Goal: Task Accomplishment & Management: Manage account settings

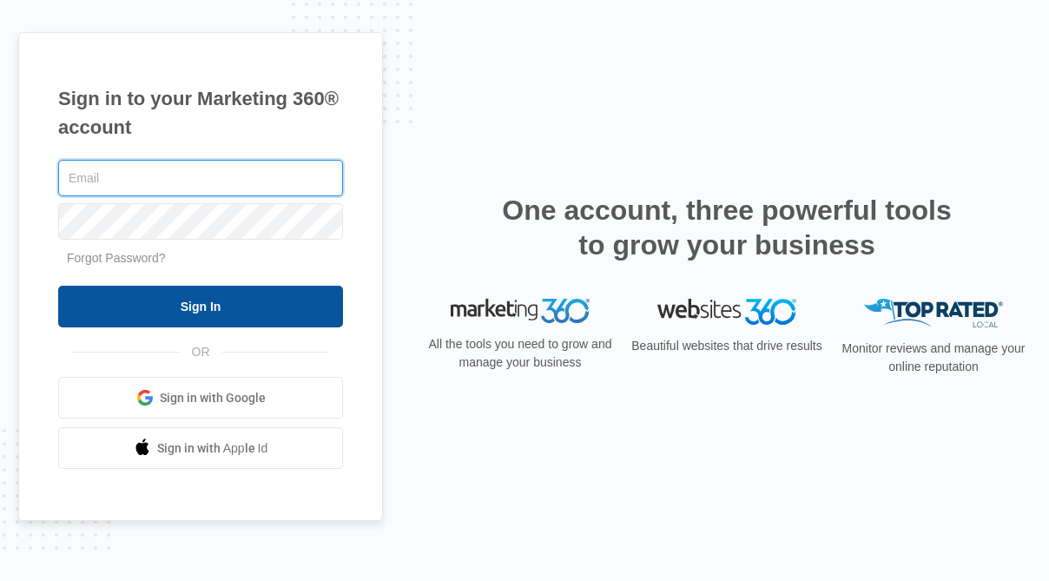
type input "[EMAIL_ADDRESS][DOMAIN_NAME]"
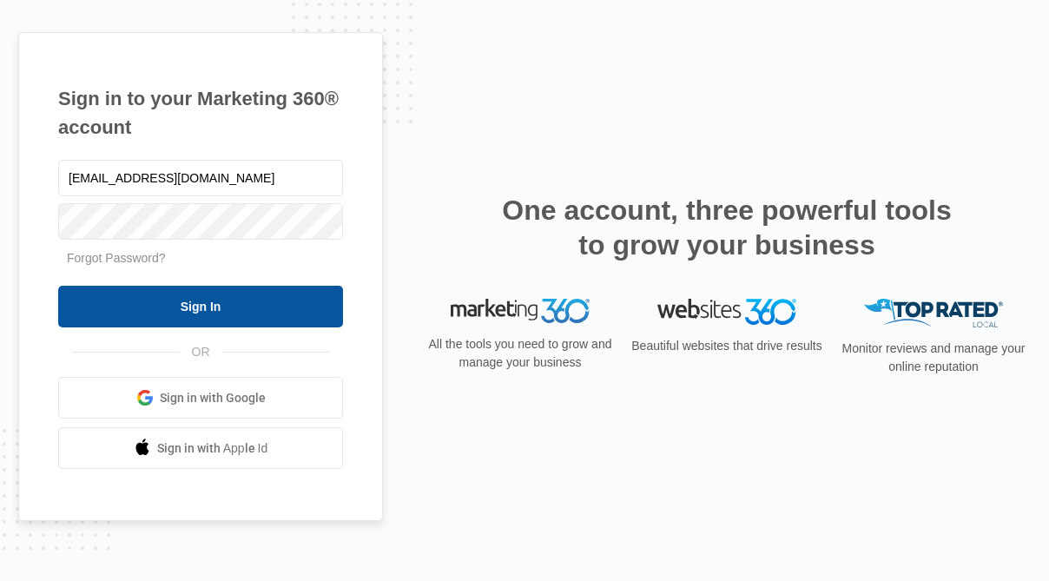
click at [301, 306] on input "Sign In" at bounding box center [200, 307] width 285 height 42
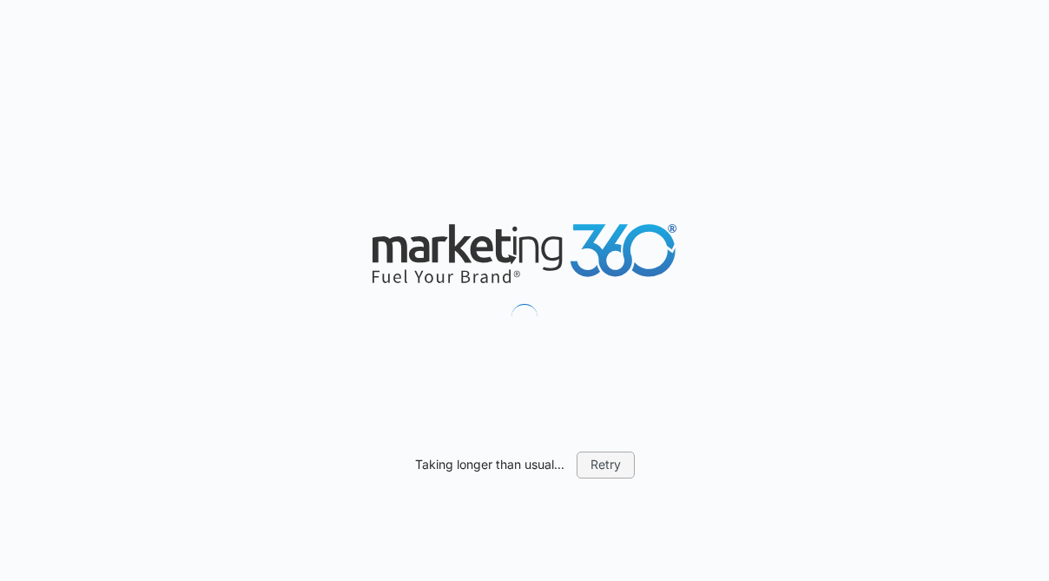
click at [622, 469] on button "Retry" at bounding box center [606, 465] width 58 height 26
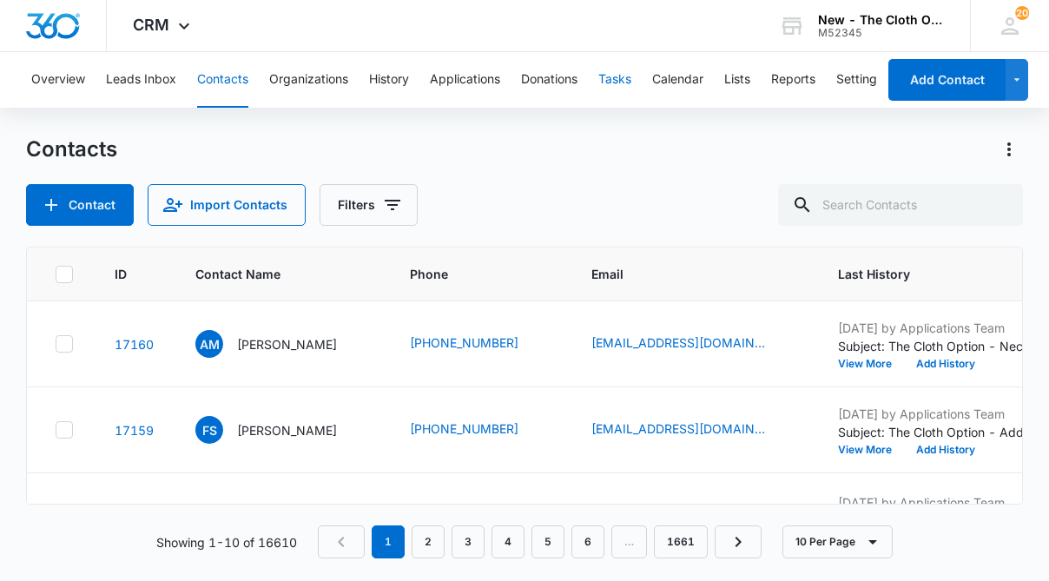
click at [614, 72] on button "Tasks" at bounding box center [614, 80] width 33 height 56
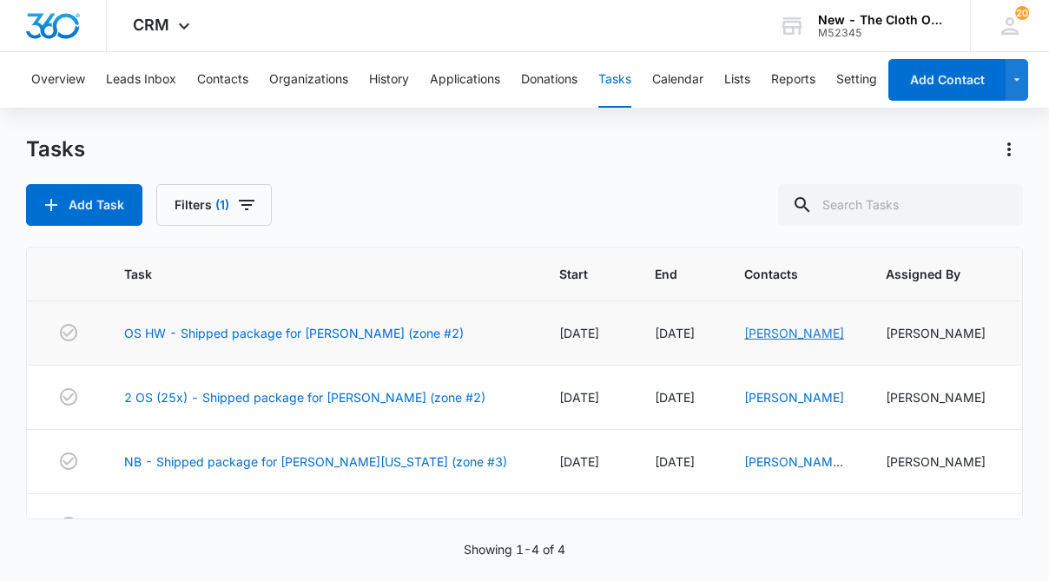
click at [783, 334] on link "Mirelis Rodriguez Osorio" at bounding box center [794, 333] width 100 height 15
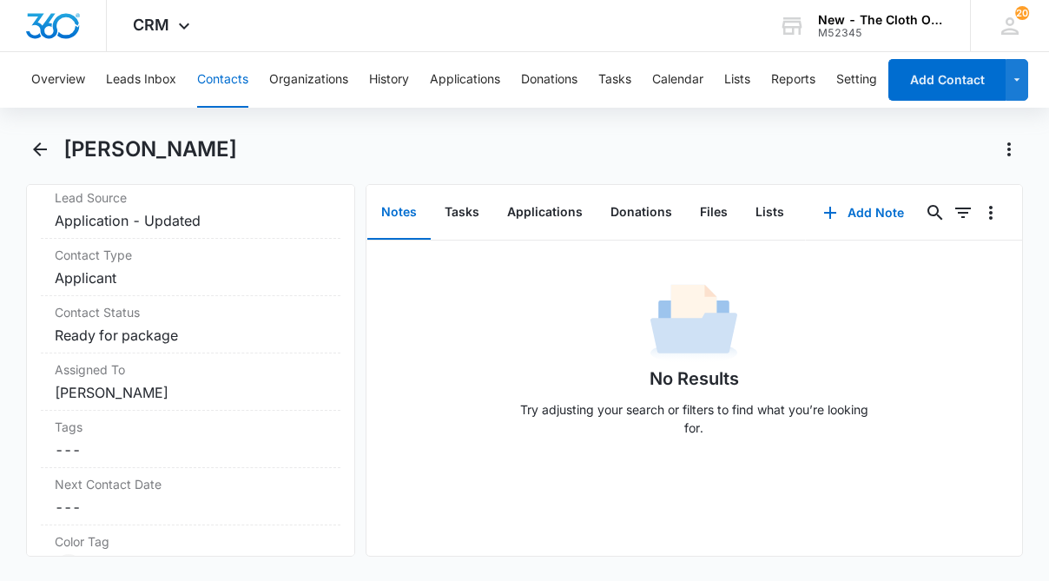
scroll to position [731, 0]
click at [189, 261] on label "Contact Type" at bounding box center [191, 252] width 272 height 18
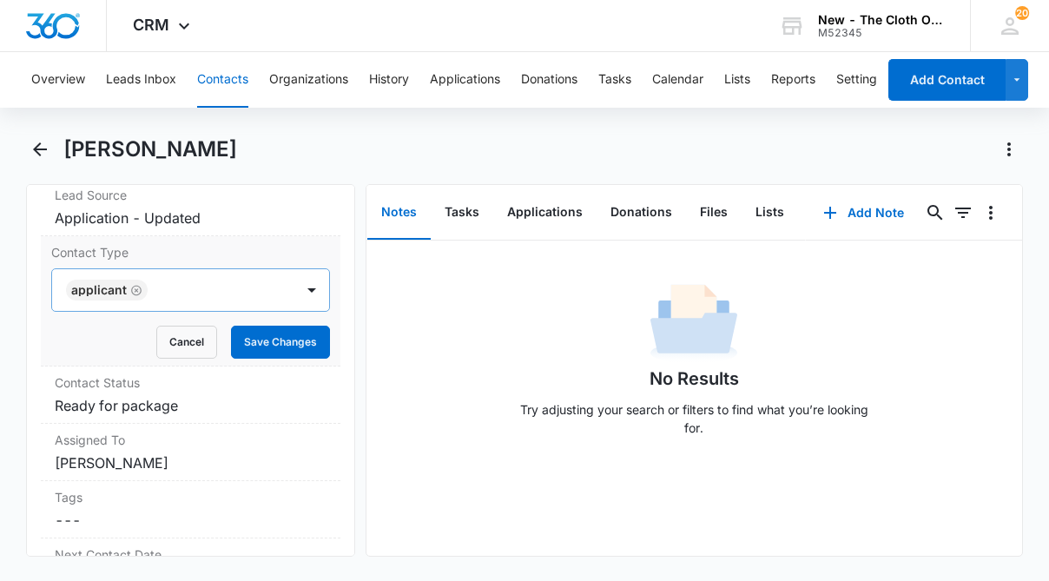
click at [135, 289] on icon "Remove Applicant" at bounding box center [136, 290] width 10 height 10
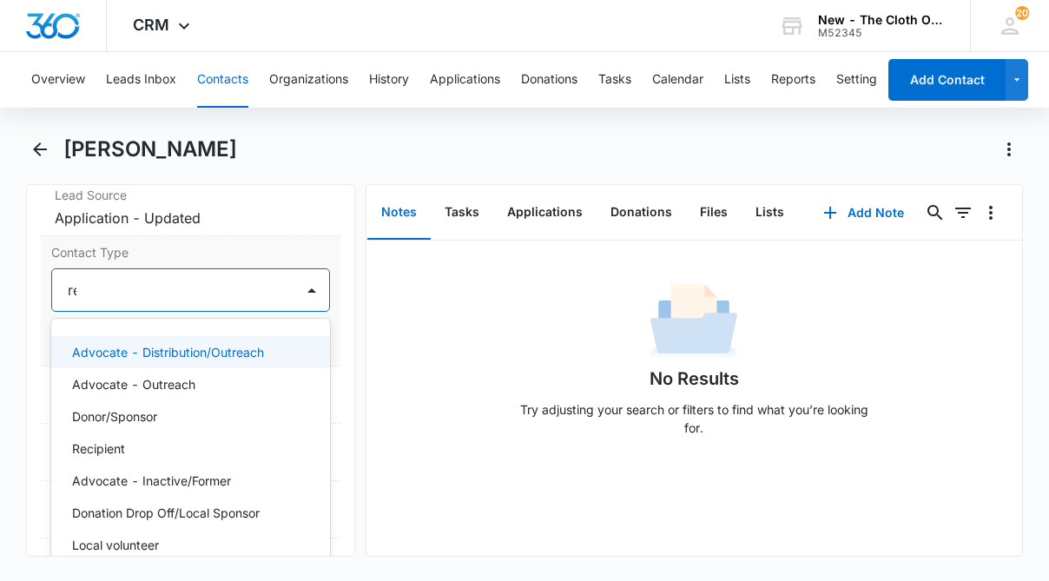
type input "rec"
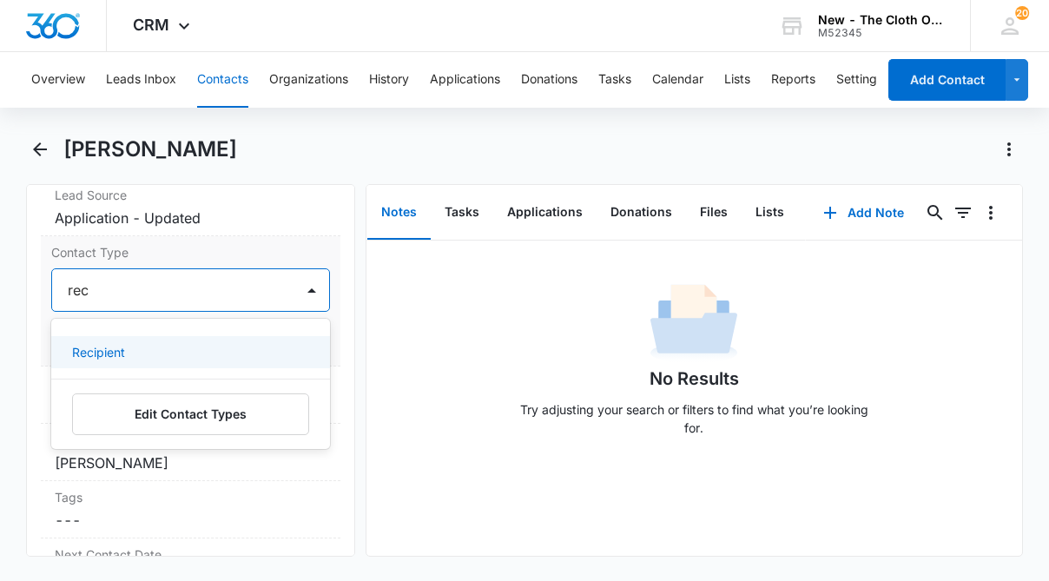
click at [147, 350] on div "Recipient" at bounding box center [189, 352] width 234 height 18
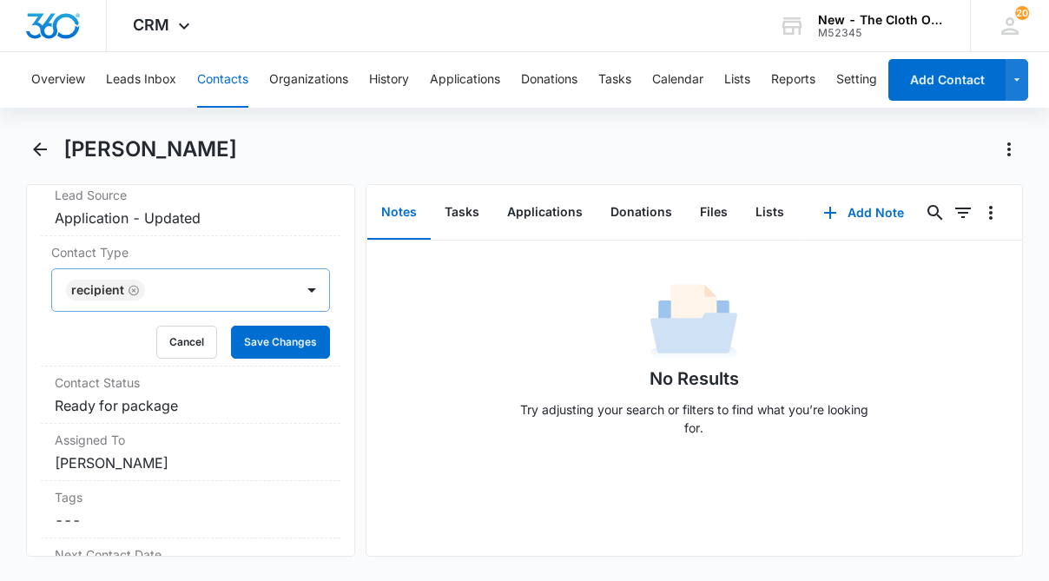
click at [31, 334] on div "Remove MR Mirelis Rodriguez Osorio Contact Info Name Cancel Save Changes Mireli…" at bounding box center [190, 370] width 329 height 373
click at [311, 336] on button "Save Changes" at bounding box center [280, 342] width 99 height 33
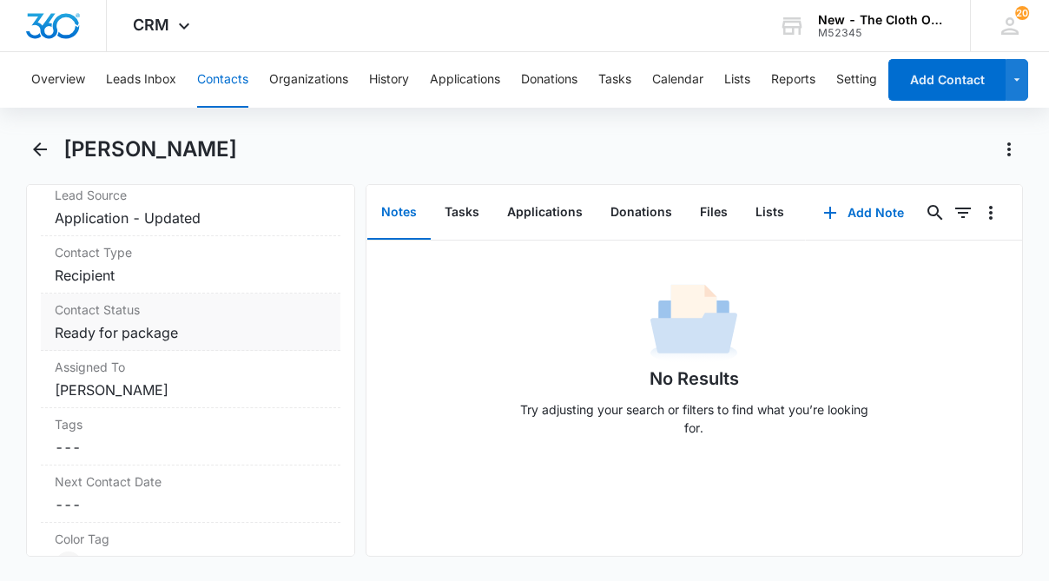
click at [209, 329] on dd "Cancel Save Changes Ready for package" at bounding box center [191, 332] width 272 height 21
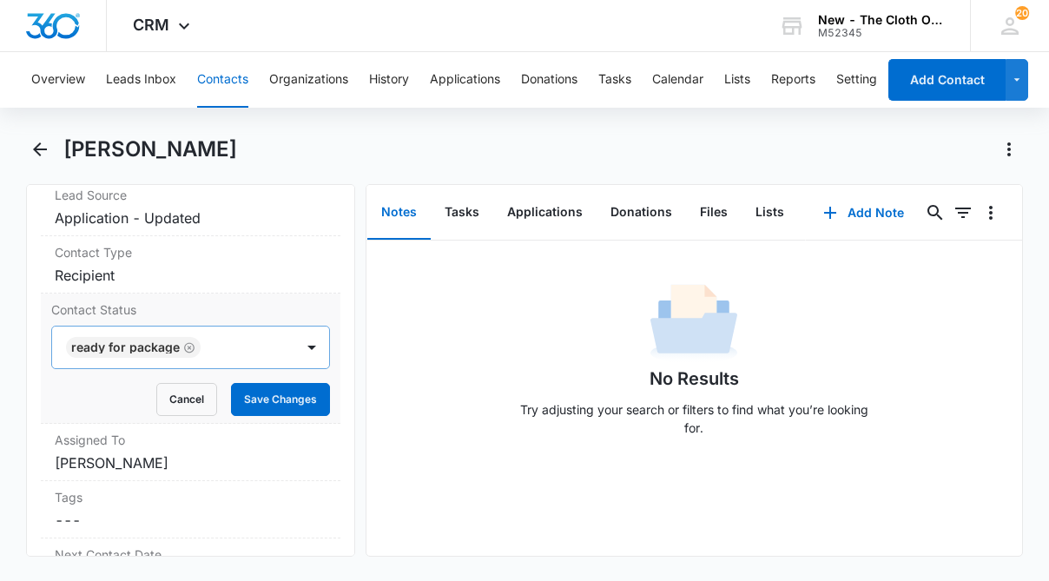
click at [188, 343] on icon "Remove Ready for package" at bounding box center [189, 347] width 12 height 13
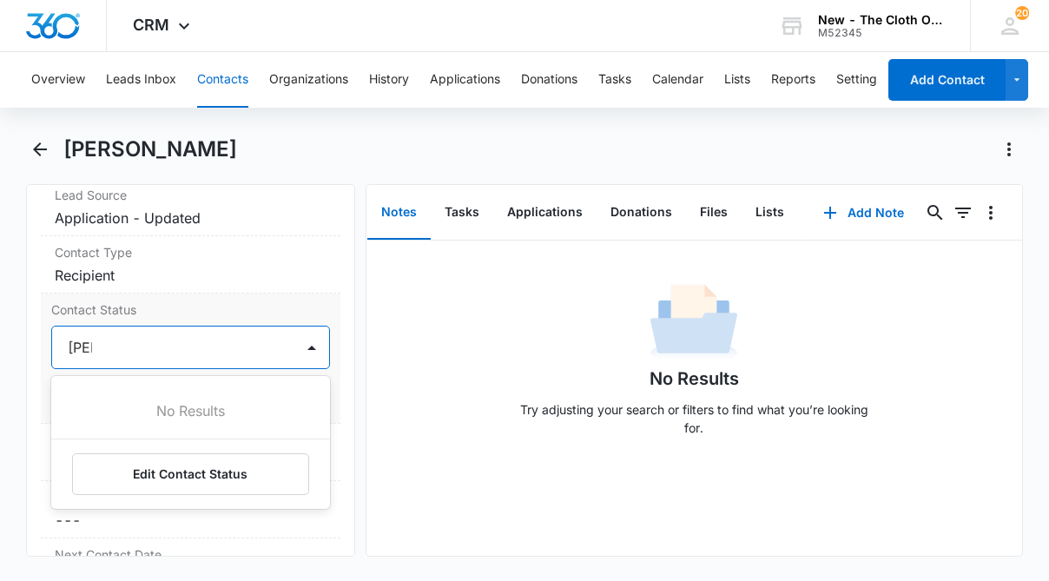
type input "re"
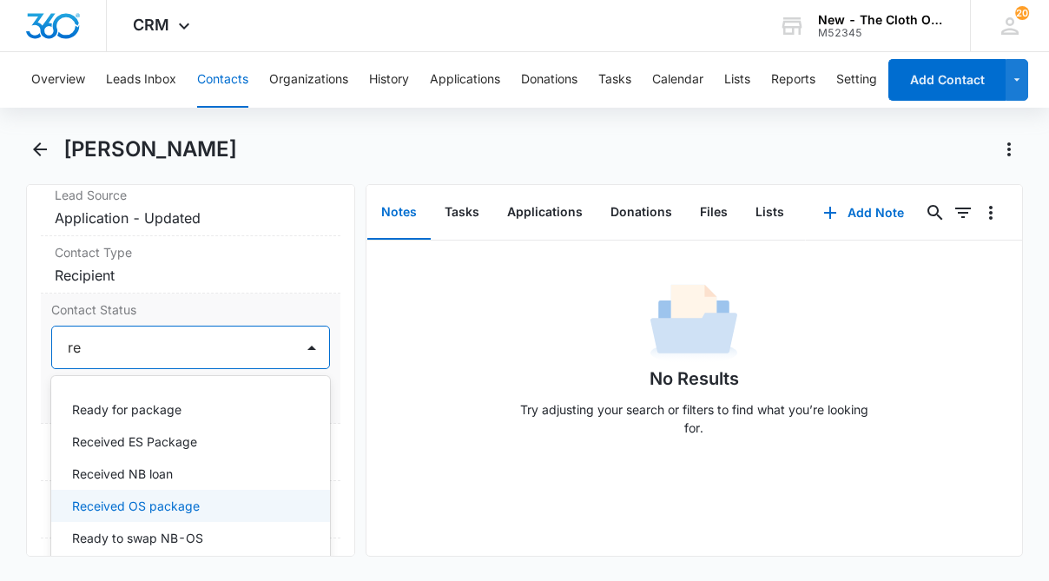
click at [179, 509] on p "Received OS package" at bounding box center [136, 506] width 128 height 18
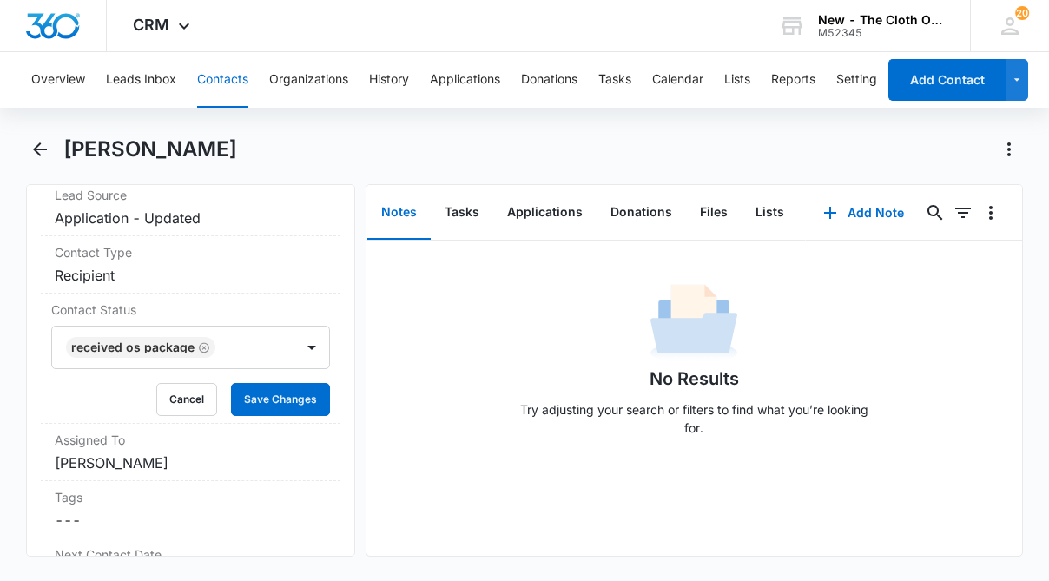
click at [15, 464] on main "Mirelis Rodriguez Osorio Remove MR Mirelis Rodriguez Osorio Contact Info Name C…" at bounding box center [524, 357] width 1049 height 442
click at [304, 405] on button "Save Changes" at bounding box center [280, 399] width 99 height 33
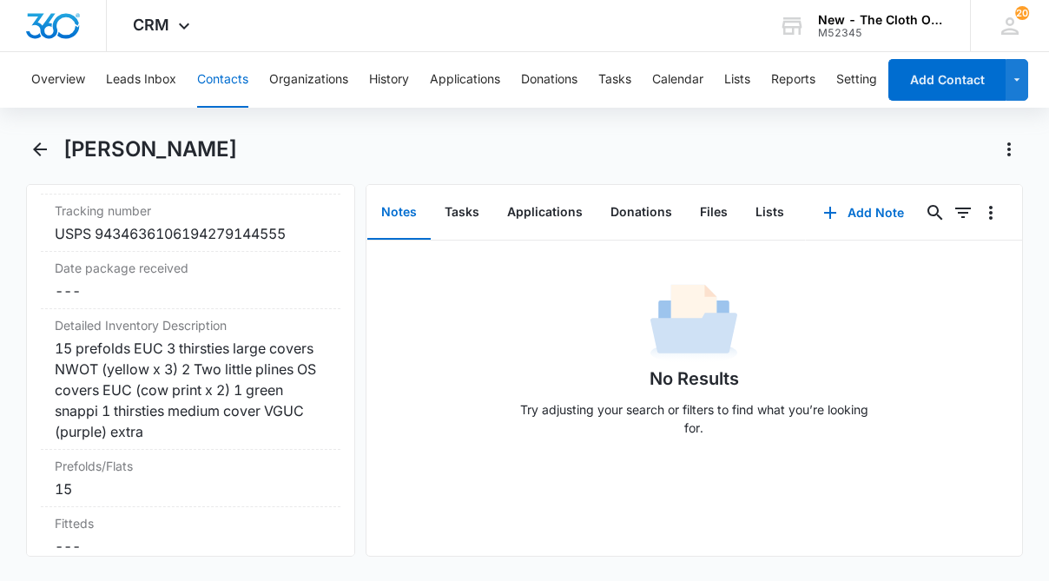
scroll to position [4327, 0]
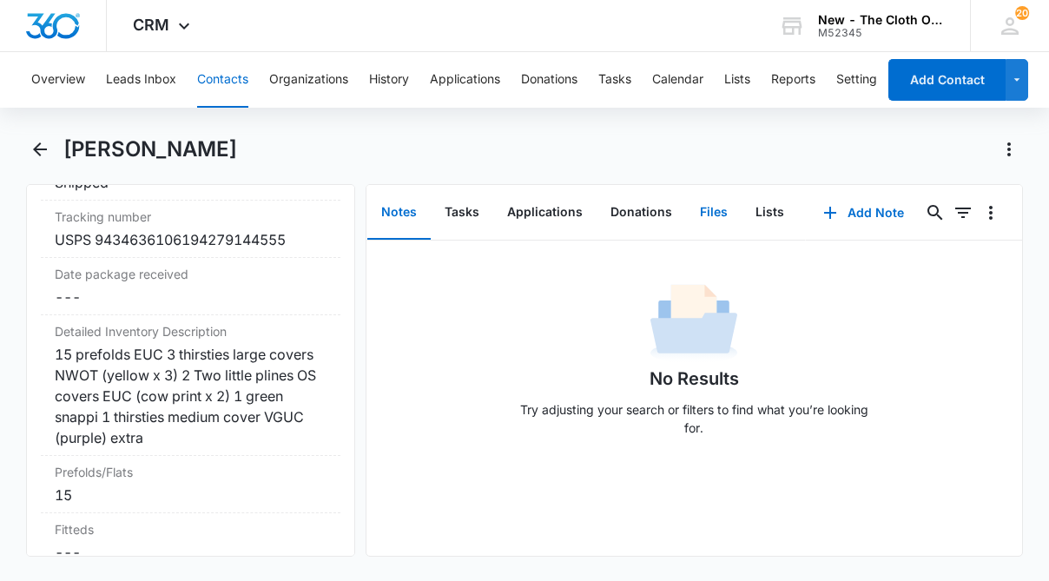
click at [707, 211] on button "Files" at bounding box center [714, 213] width 56 height 54
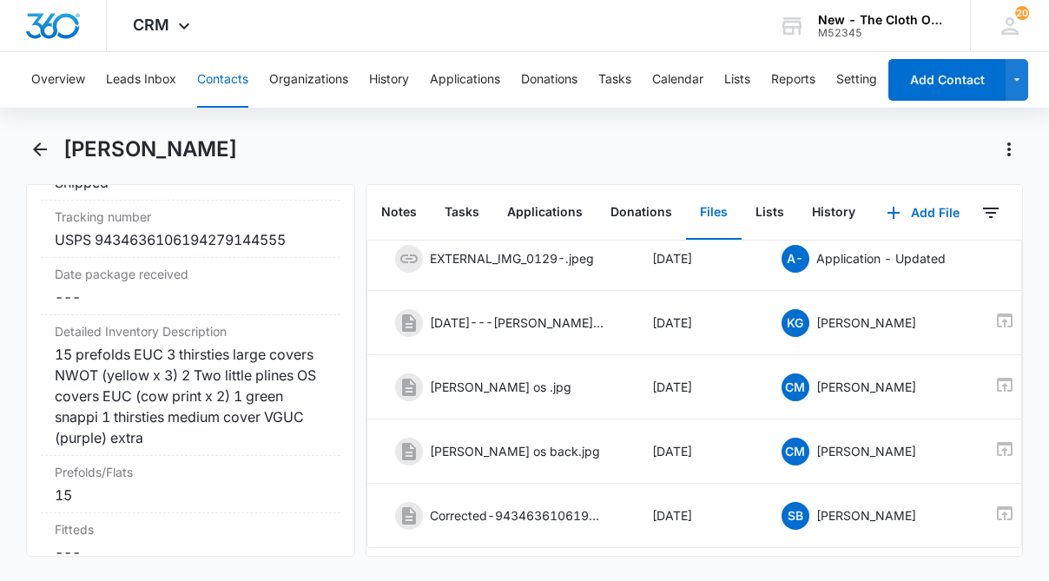
scroll to position [328, 0]
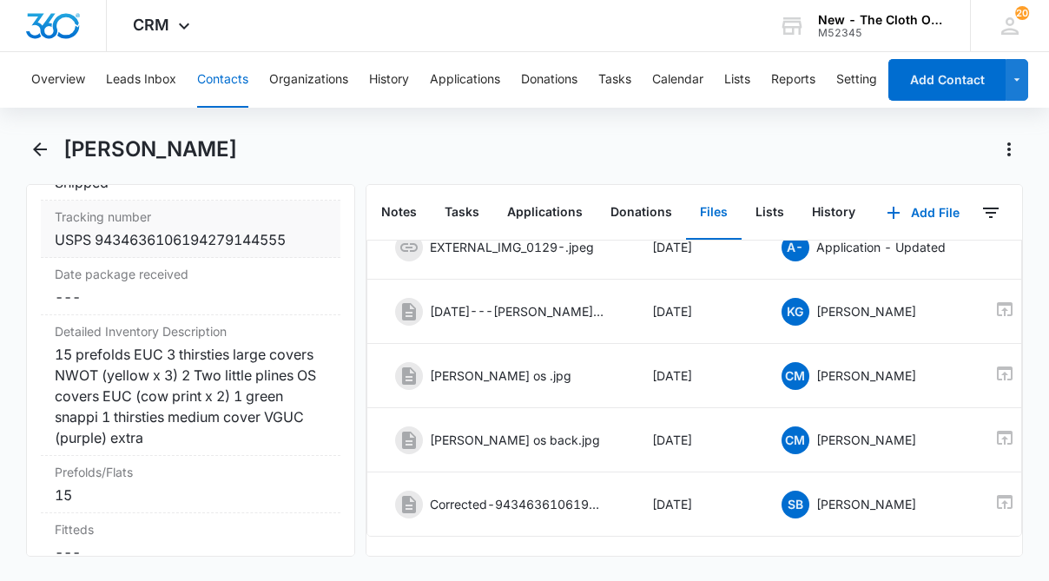
click at [313, 244] on div "USPS 9434636106194279144555" at bounding box center [191, 239] width 272 height 21
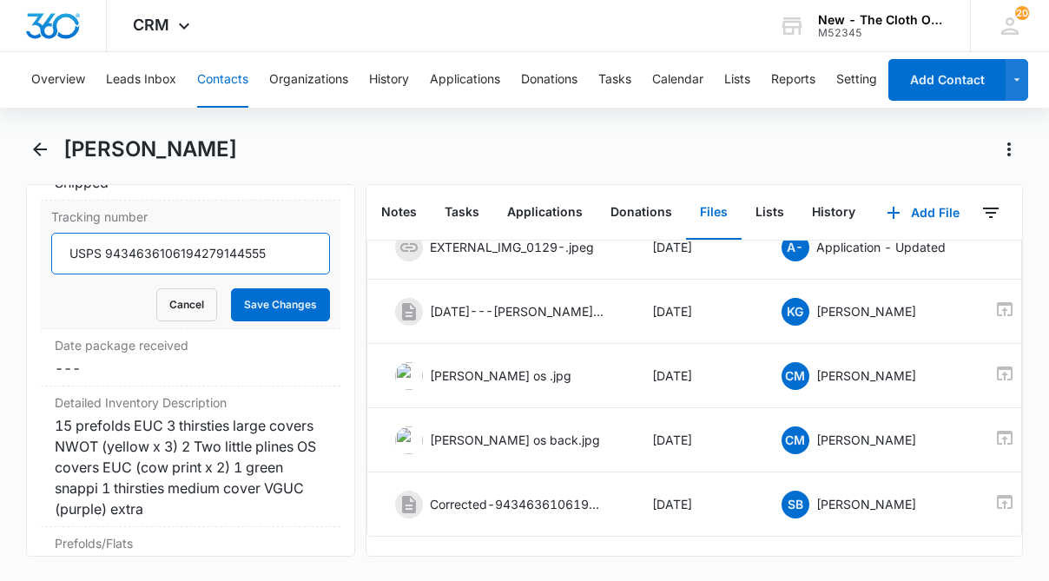
drag, startPoint x: 293, startPoint y: 255, endPoint x: 104, endPoint y: 244, distance: 188.8
click at [104, 244] on input "USPS 9434636106194279144555" at bounding box center [190, 254] width 279 height 42
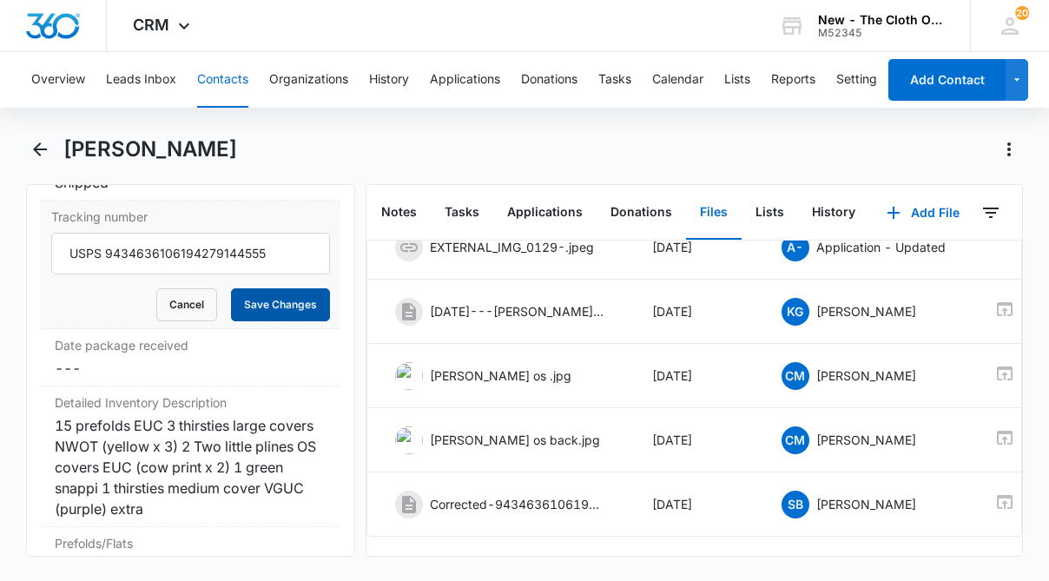
click at [249, 302] on button "Save Changes" at bounding box center [280, 304] width 99 height 33
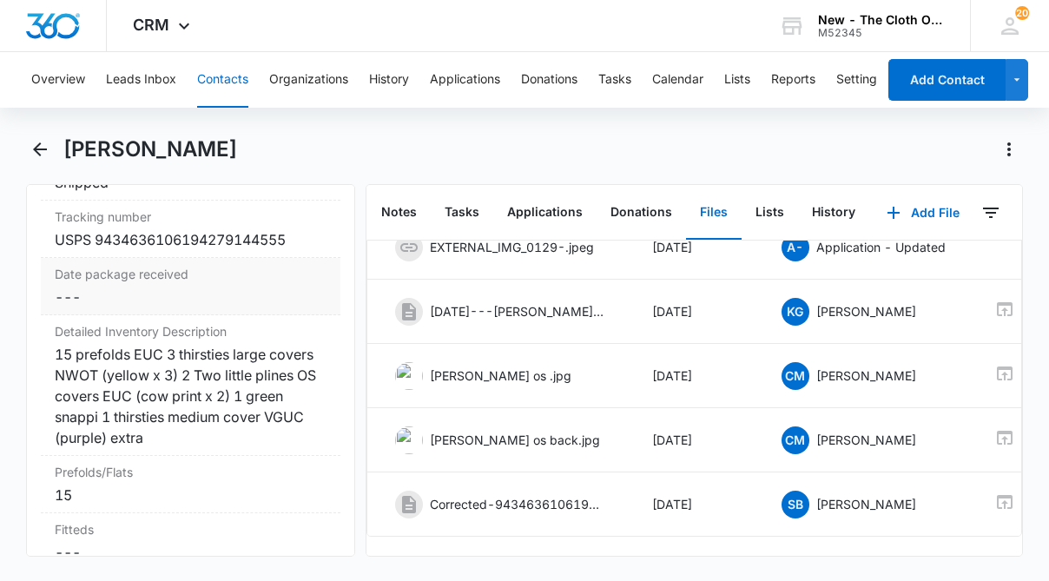
click at [170, 302] on dd "Cancel Save Changes ---" at bounding box center [191, 297] width 272 height 21
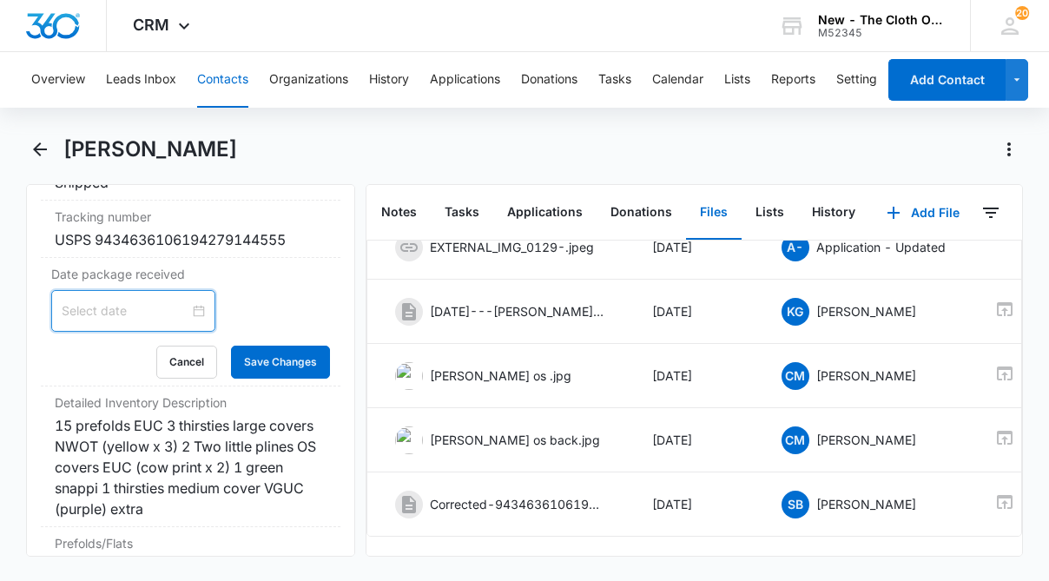
click at [94, 311] on input at bounding box center [126, 310] width 128 height 19
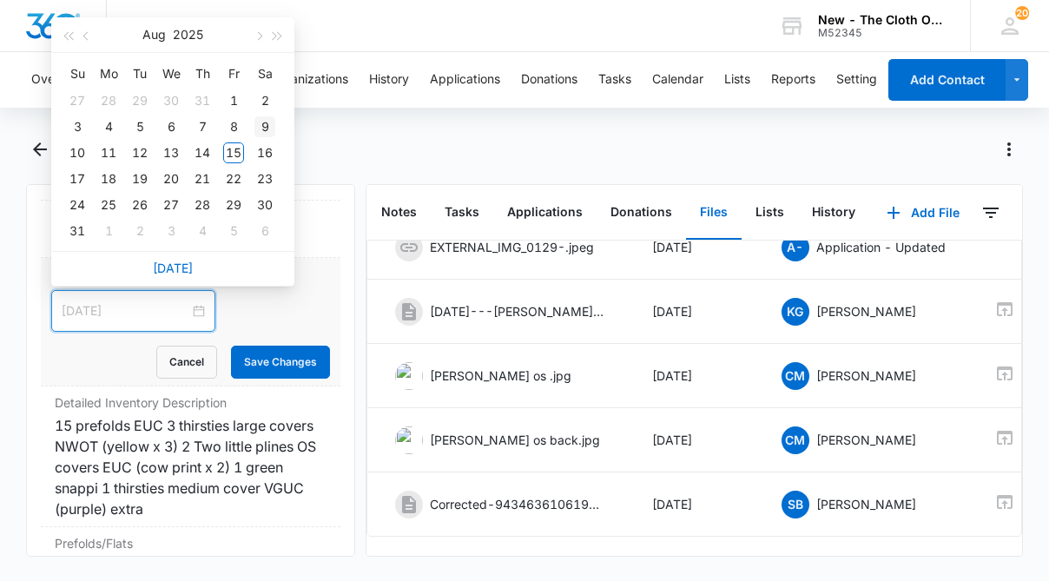
type input "Aug 9, 2025"
click at [261, 121] on div "9" at bounding box center [265, 126] width 21 height 21
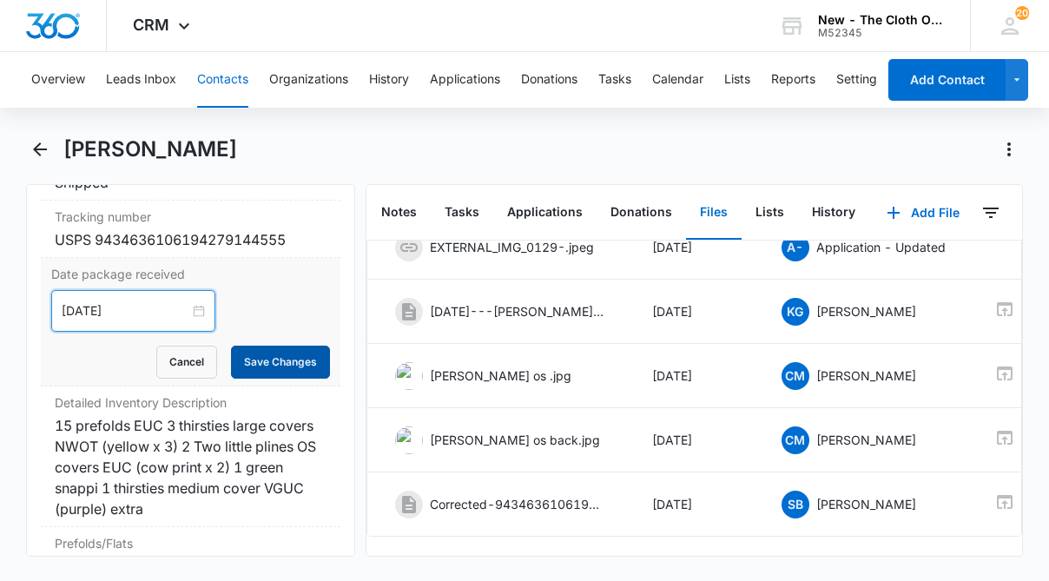
click at [292, 368] on button "Save Changes" at bounding box center [280, 362] width 99 height 33
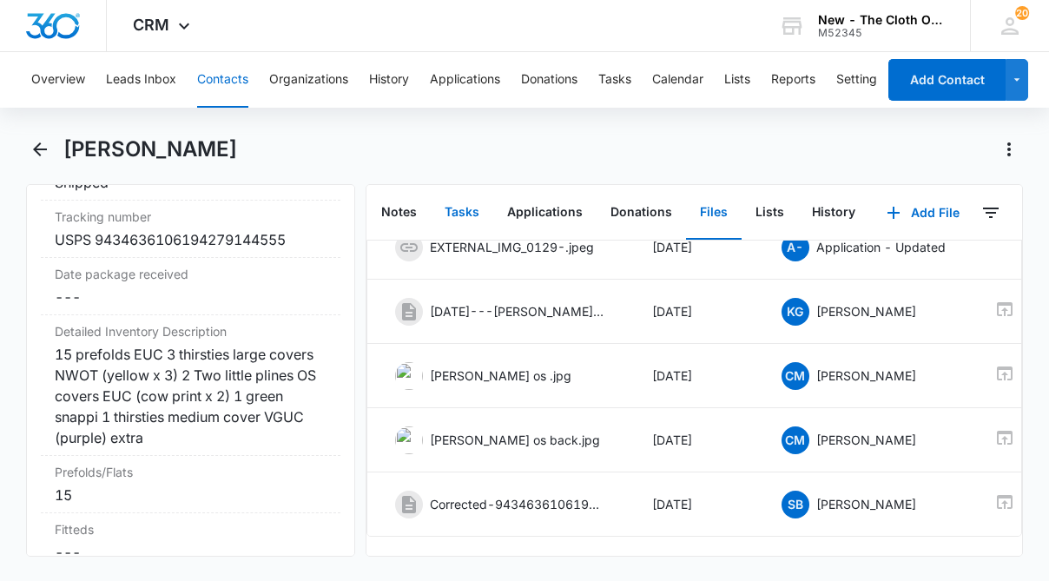
click at [459, 207] on button "Tasks" at bounding box center [462, 213] width 63 height 54
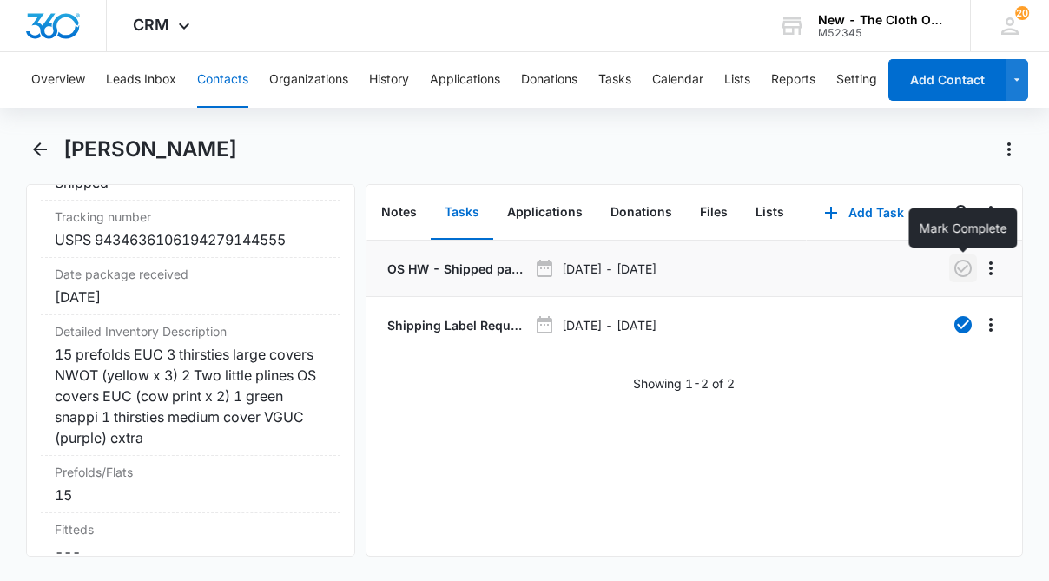
click at [965, 276] on icon "button" at bounding box center [963, 268] width 17 height 17
click at [617, 75] on button "Tasks" at bounding box center [614, 80] width 33 height 56
